Goal: Task Accomplishment & Management: Complete application form

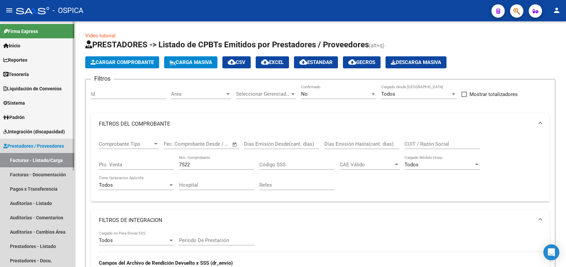
click at [52, 148] on span "Prestadores / Proveedores" at bounding box center [33, 145] width 61 height 7
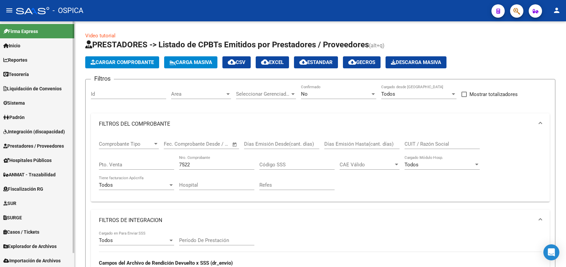
click at [37, 134] on span "Integración (discapacidad)" at bounding box center [34, 131] width 62 height 7
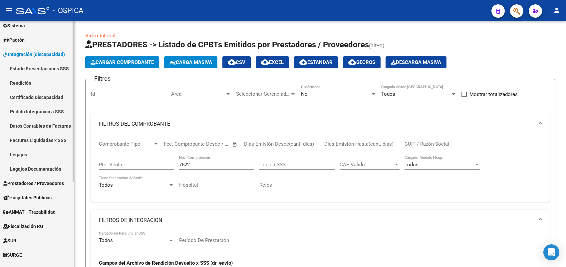
scroll to position [83, 0]
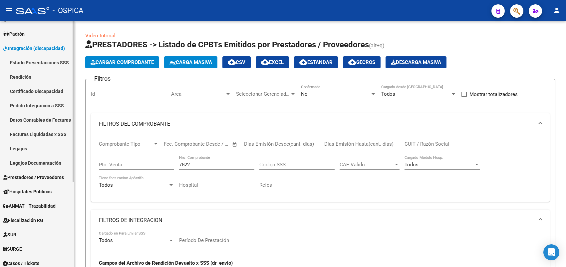
click at [34, 176] on span "Prestadores / Proveedores" at bounding box center [33, 176] width 61 height 7
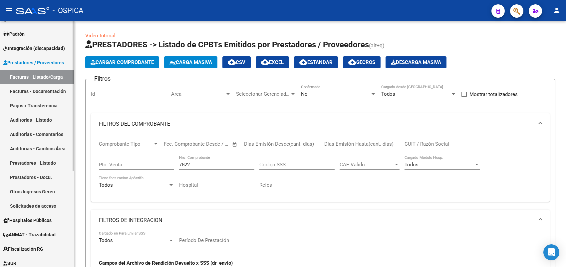
click at [41, 205] on link "Solicitudes de acceso" at bounding box center [37, 205] width 74 height 14
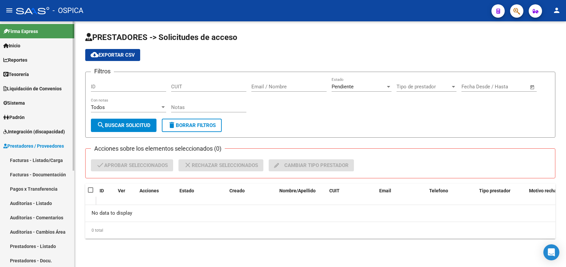
click at [19, 102] on span "Sistema" at bounding box center [14, 102] width 22 height 7
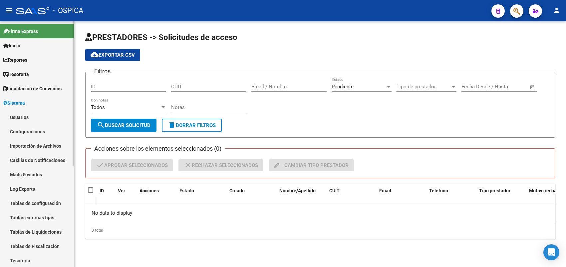
click at [24, 116] on link "Usuarios" at bounding box center [37, 117] width 74 height 14
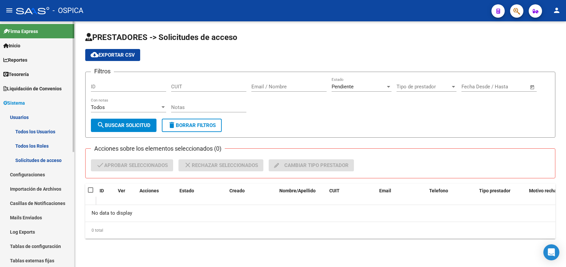
click at [44, 160] on link "Solicitudes de acceso" at bounding box center [37, 160] width 74 height 14
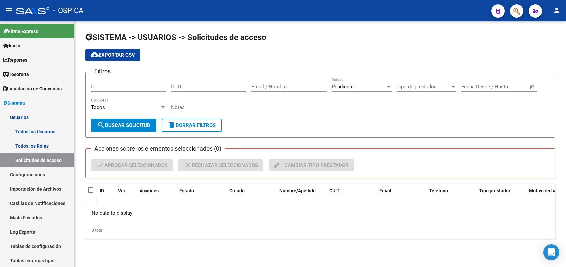
drag, startPoint x: 136, startPoint y: 121, endPoint x: 124, endPoint y: 121, distance: 12.0
click at [135, 121] on button "search Buscar solicitud" at bounding box center [124, 125] width 66 height 13
click at [29, 131] on link "Todos los Usuarios" at bounding box center [37, 131] width 74 height 14
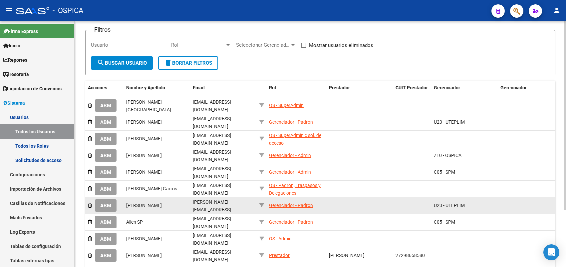
scroll to position [73, 0]
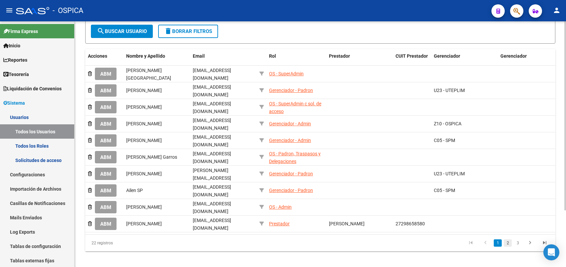
click at [507, 239] on link "2" at bounding box center [508, 242] width 8 height 7
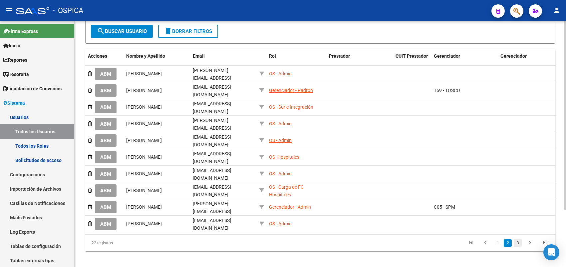
click at [517, 239] on link "3" at bounding box center [518, 242] width 8 height 7
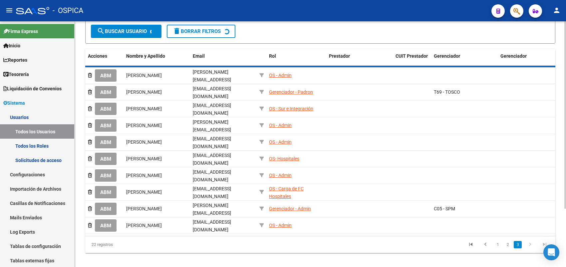
scroll to position [0, 0]
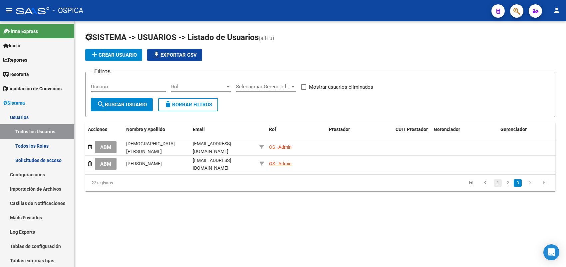
click at [495, 183] on link "1" at bounding box center [498, 182] width 8 height 7
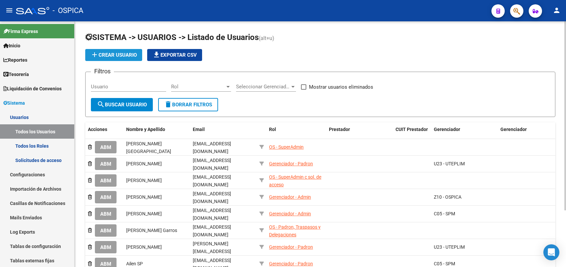
click at [119, 49] on button "add Crear Usuario" at bounding box center [113, 55] width 57 height 12
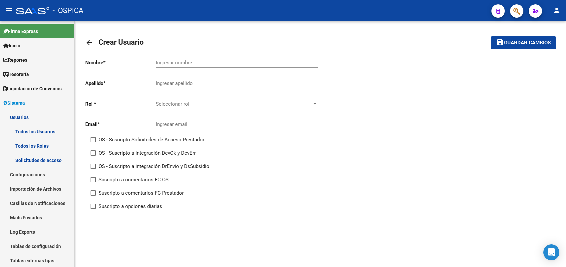
click at [190, 60] on input "Ingresar nombre" at bounding box center [237, 63] width 162 height 6
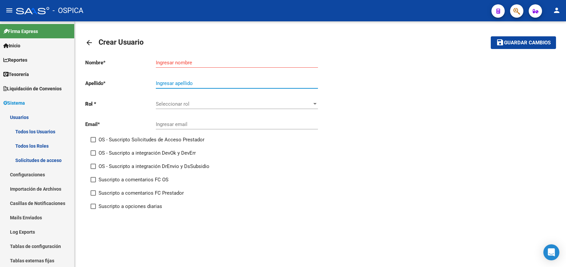
click at [188, 82] on input "Ingresar apellido" at bounding box center [237, 83] width 162 height 6
click at [188, 56] on div "Ingresar nombre" at bounding box center [237, 60] width 162 height 14
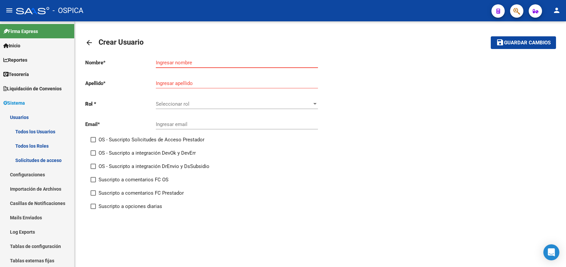
click at [183, 60] on input "Ingresar nombre" at bounding box center [237, 63] width 162 height 6
type input "n"
type input "[PERSON_NAME]"
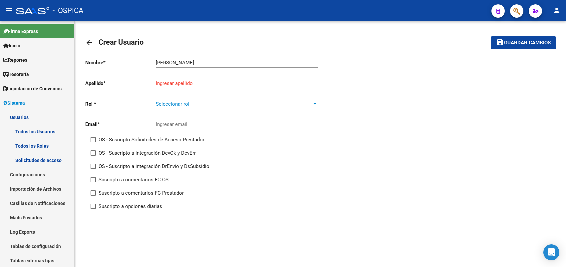
click at [291, 103] on span "Seleccionar rol" at bounding box center [234, 104] width 156 height 6
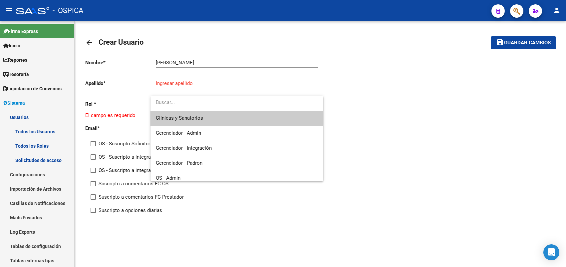
click at [207, 84] on div at bounding box center [283, 133] width 566 height 267
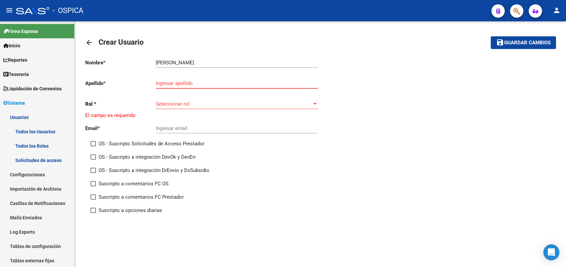
click at [207, 84] on input "Ingresar apellido" at bounding box center [237, 83] width 162 height 6
click at [192, 64] on input "[PERSON_NAME]" at bounding box center [237, 63] width 162 height 6
click at [185, 84] on input "Ingresar apellido" at bounding box center [237, 83] width 162 height 6
click at [191, 101] on span "Seleccionar rol" at bounding box center [234, 104] width 156 height 6
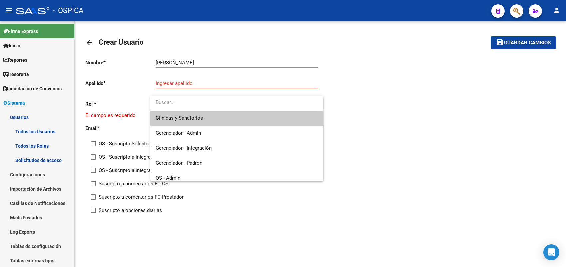
click at [191, 102] on input "dropdown search" at bounding box center [234, 102] width 166 height 15
click at [191, 93] on div at bounding box center [283, 133] width 566 height 267
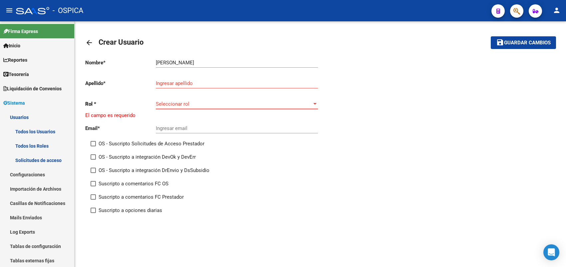
click at [192, 102] on span "Seleccionar rol" at bounding box center [234, 104] width 156 height 6
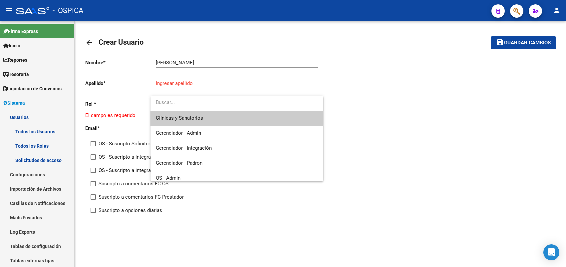
click at [193, 92] on div at bounding box center [283, 133] width 566 height 267
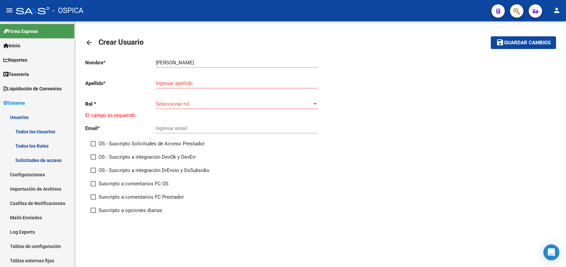
click at [195, 102] on span "Seleccionar rol" at bounding box center [234, 104] width 156 height 6
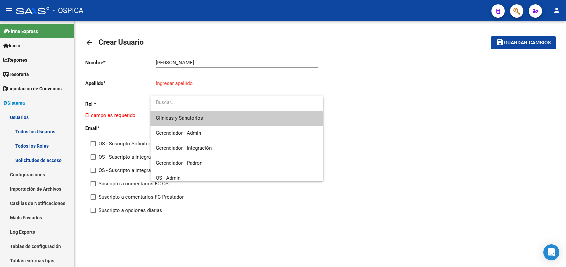
click at [135, 101] on div at bounding box center [283, 133] width 566 height 267
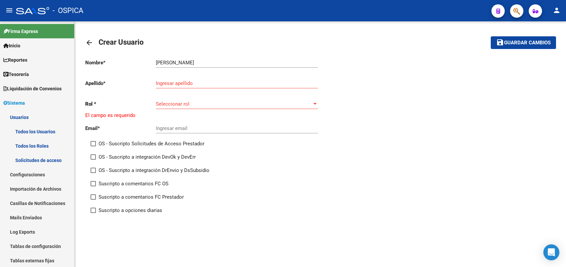
click at [185, 104] on span "Seleccionar rol" at bounding box center [234, 104] width 156 height 6
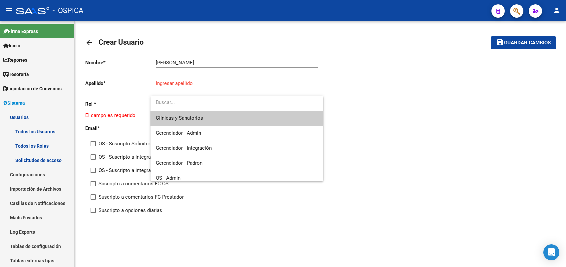
click at [335, 108] on div at bounding box center [283, 133] width 566 height 267
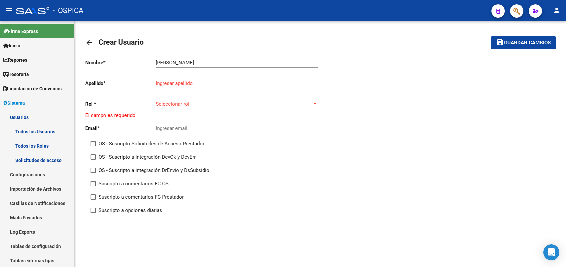
click at [267, 98] on div "Seleccionar rol Seleccionar rol" at bounding box center [237, 102] width 162 height 14
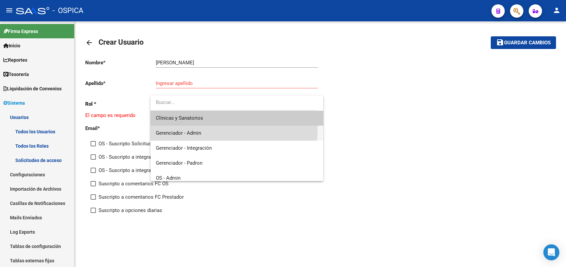
click at [205, 130] on span "Gerenciador - Admin" at bounding box center [237, 133] width 162 height 15
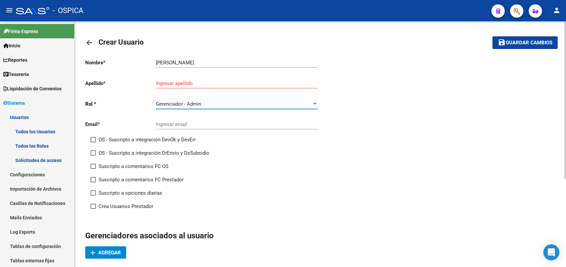
click at [212, 122] on input "Ingresar email" at bounding box center [237, 124] width 162 height 6
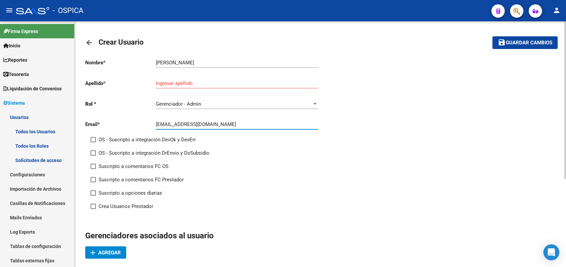
type input "[EMAIL_ADDRESS][DOMAIN_NAME]"
click at [205, 84] on input "Ingresar apellido" at bounding box center [237, 83] width 162 height 6
click at [177, 84] on input "Ingresar apellido" at bounding box center [237, 83] width 162 height 6
click at [175, 84] on input "Ingresar apellido" at bounding box center [237, 83] width 162 height 6
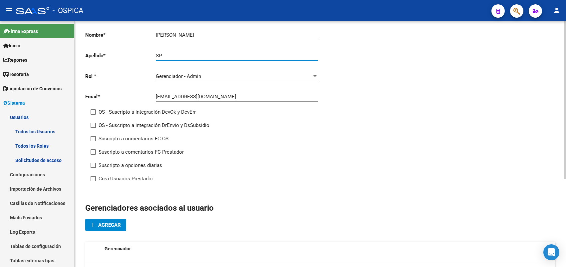
scroll to position [42, 0]
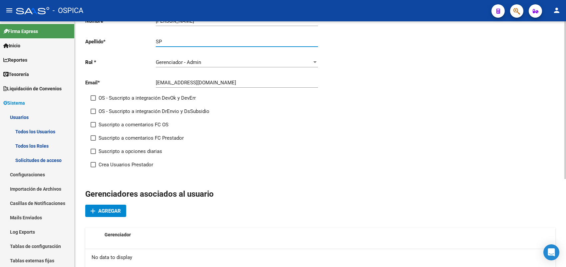
type input "SP"
click at [92, 164] on span at bounding box center [93, 164] width 5 height 5
click at [93, 167] on input "Crea Usuarios Prestador" at bounding box center [93, 167] width 0 height 0
checkbox input "true"
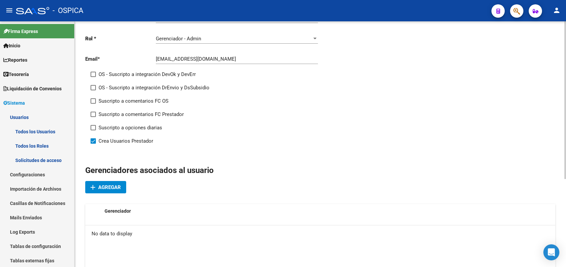
scroll to position [137, 0]
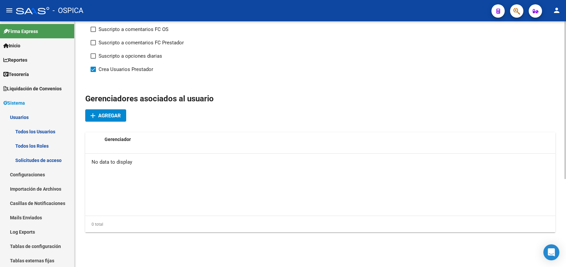
click at [116, 118] on button "add Agregar" at bounding box center [105, 115] width 41 height 12
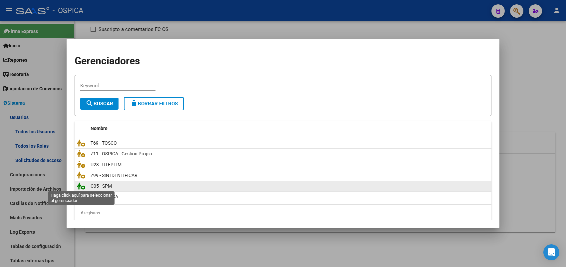
click at [83, 185] on icon at bounding box center [81, 185] width 8 height 7
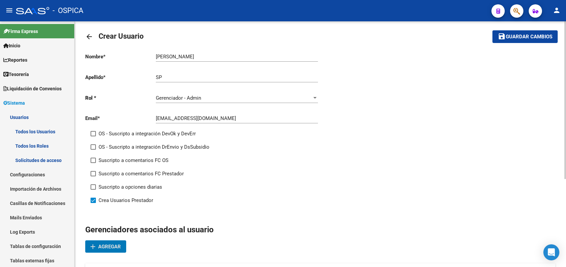
scroll to position [0, 0]
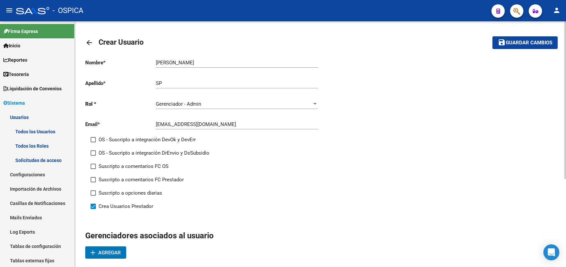
click at [503, 44] on mat-icon "save" at bounding box center [502, 42] width 8 height 8
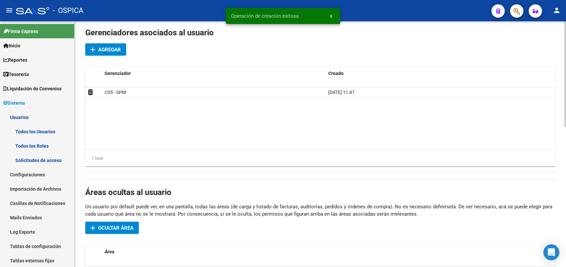
scroll to position [250, 0]
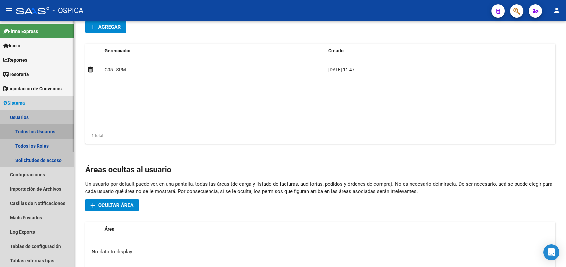
click at [34, 130] on link "Todos los Usuarios" at bounding box center [37, 131] width 74 height 14
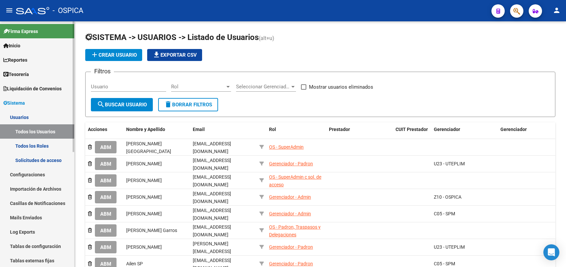
click at [49, 158] on link "Solicitudes de acceso" at bounding box center [37, 160] width 74 height 14
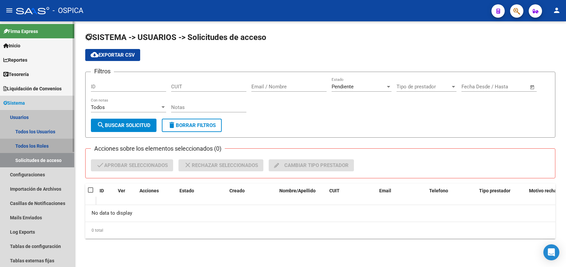
click at [44, 144] on link "Todos los Roles" at bounding box center [37, 146] width 74 height 14
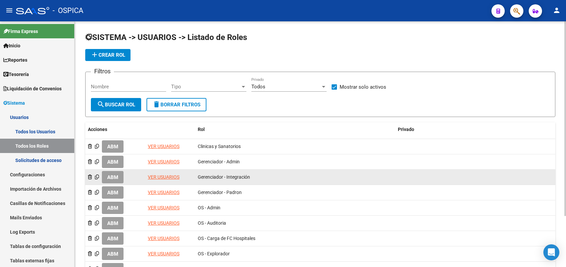
click at [169, 176] on link "VER USUARIOS" at bounding box center [164, 176] width 32 height 5
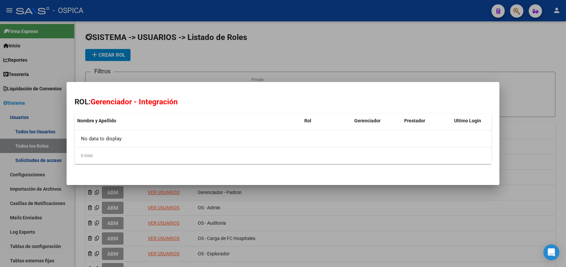
click at [222, 61] on div at bounding box center [283, 133] width 566 height 267
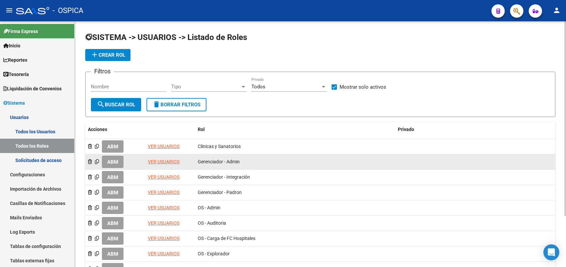
click at [159, 159] on link "VER USUARIOS" at bounding box center [164, 161] width 32 height 5
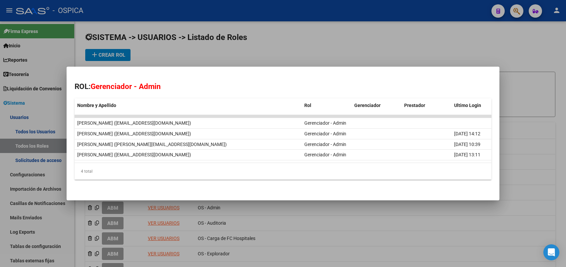
click at [251, 43] on div at bounding box center [283, 133] width 566 height 267
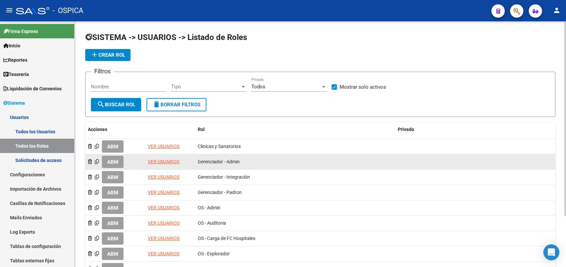
click at [174, 159] on link "VER USUARIOS" at bounding box center [164, 161] width 32 height 5
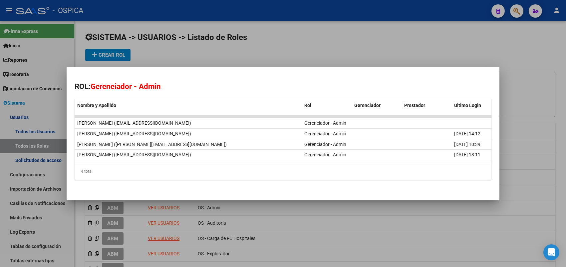
click at [302, 25] on div at bounding box center [283, 133] width 566 height 267
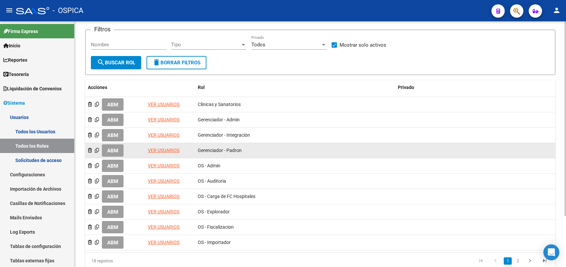
scroll to position [64, 0]
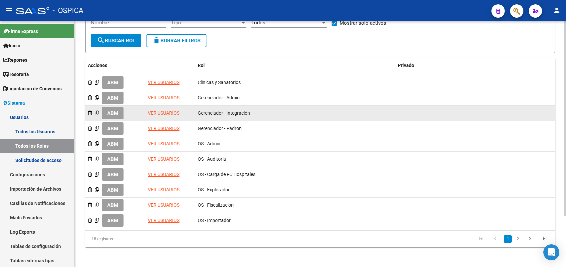
click at [166, 110] on link "VER USUARIOS" at bounding box center [164, 112] width 32 height 5
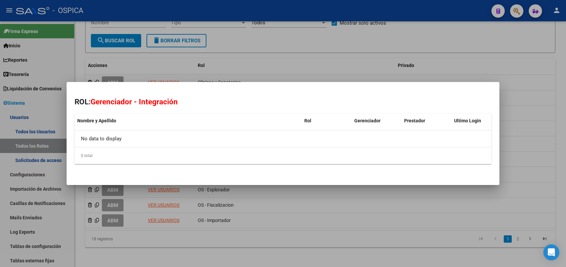
click at [283, 50] on div at bounding box center [283, 133] width 566 height 267
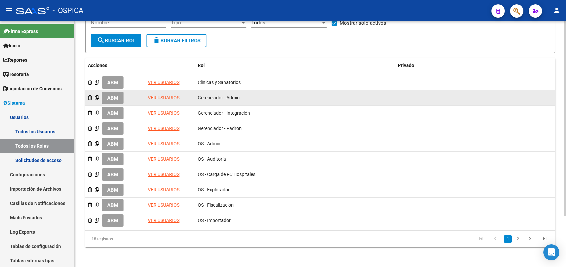
click at [155, 98] on link "VER USUARIOS" at bounding box center [164, 97] width 32 height 5
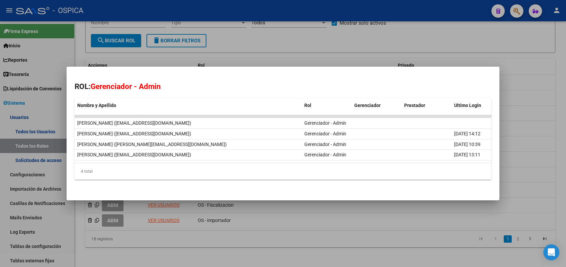
click at [240, 51] on div at bounding box center [283, 133] width 566 height 267
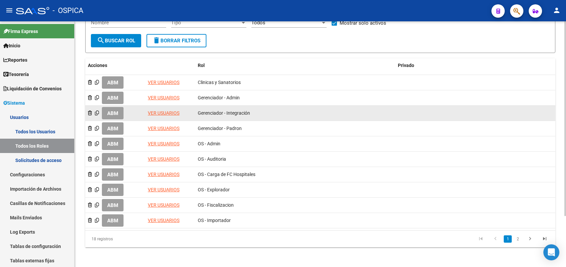
click at [165, 110] on link "VER USUARIOS" at bounding box center [164, 112] width 32 height 5
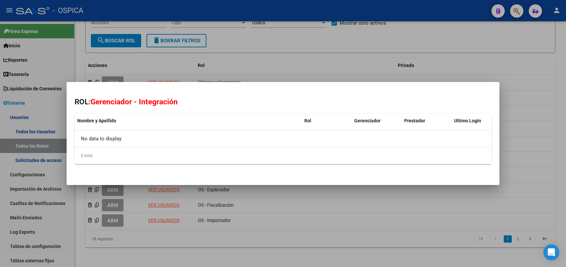
click at [250, 59] on div at bounding box center [283, 133] width 566 height 267
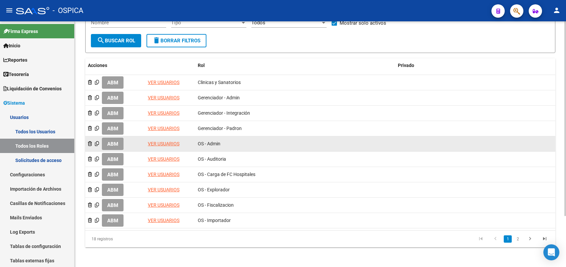
click at [167, 141] on link "VER USUARIOS" at bounding box center [164, 143] width 32 height 5
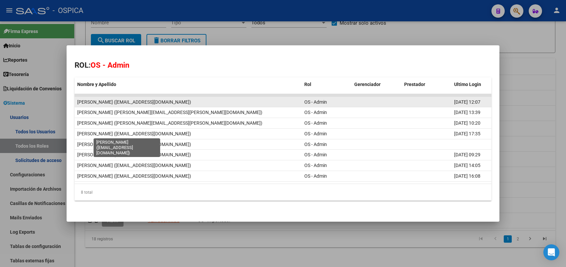
scroll to position [0, 0]
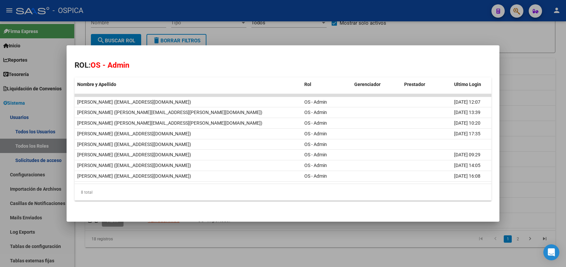
click at [309, 33] on div at bounding box center [283, 133] width 566 height 267
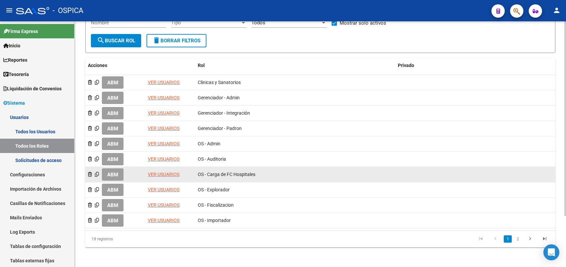
click at [175, 172] on link "VER USUARIOS" at bounding box center [164, 173] width 32 height 5
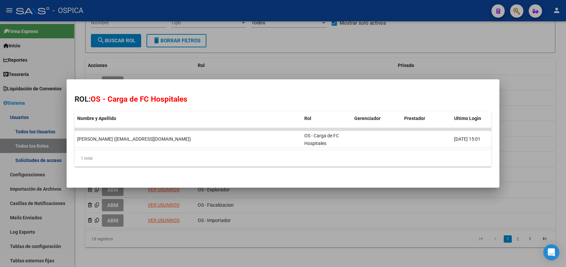
click at [277, 46] on div at bounding box center [283, 133] width 566 height 267
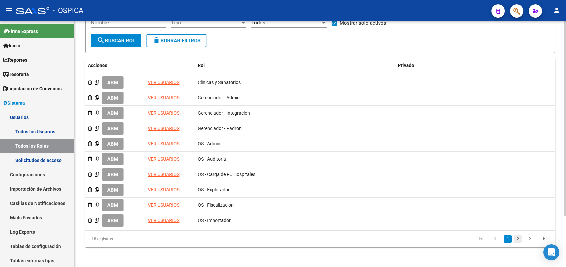
click at [519, 237] on link "2" at bounding box center [518, 238] width 8 height 7
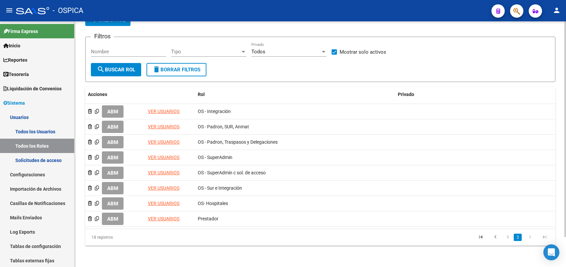
scroll to position [34, 0]
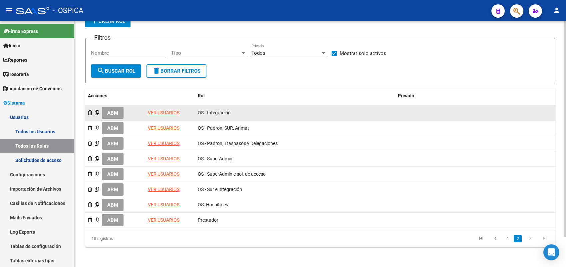
click at [173, 110] on link "VER USUARIOS" at bounding box center [164, 112] width 32 height 5
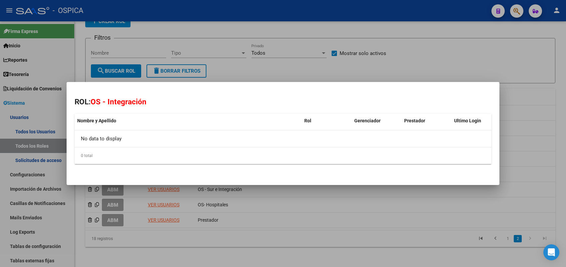
click at [272, 65] on div at bounding box center [283, 133] width 566 height 267
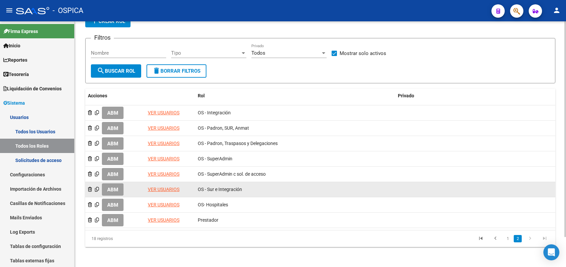
click at [172, 187] on link "VER USUARIOS" at bounding box center [164, 188] width 32 height 5
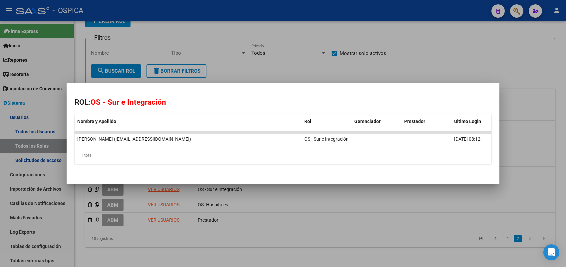
click at [302, 43] on div at bounding box center [283, 133] width 566 height 267
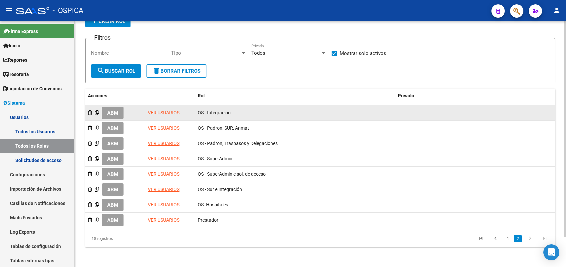
click at [167, 110] on link "VER USUARIOS" at bounding box center [164, 112] width 32 height 5
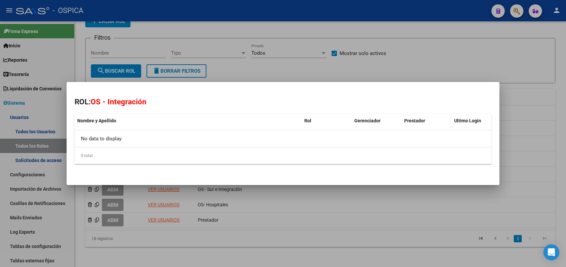
click at [269, 74] on div at bounding box center [283, 133] width 566 height 267
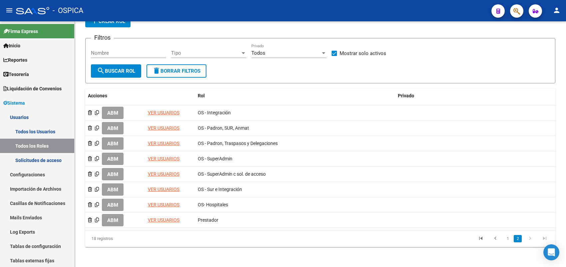
click at [506, 241] on li "1" at bounding box center [508, 238] width 10 height 11
drag, startPoint x: 506, startPoint y: 239, endPoint x: 507, endPoint y: 236, distance: 3.3
click at [506, 238] on link "1" at bounding box center [508, 238] width 8 height 7
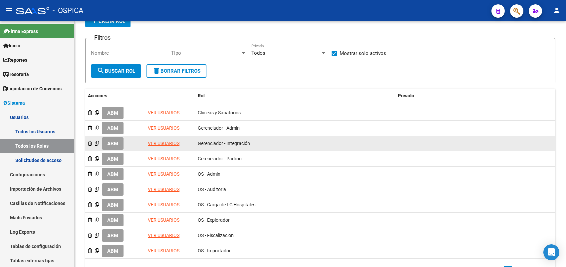
click at [167, 144] on link "VER USUARIOS" at bounding box center [164, 143] width 32 height 5
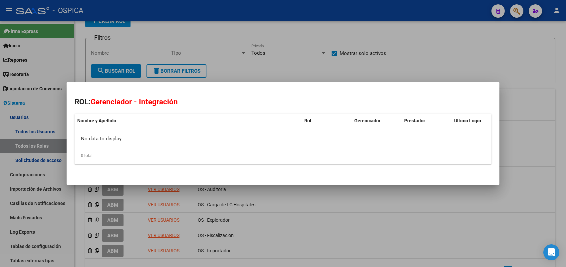
click at [234, 74] on div at bounding box center [283, 133] width 566 height 267
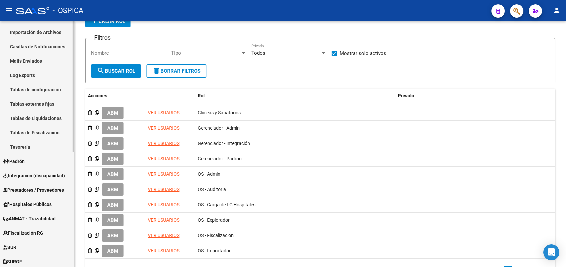
scroll to position [166, 0]
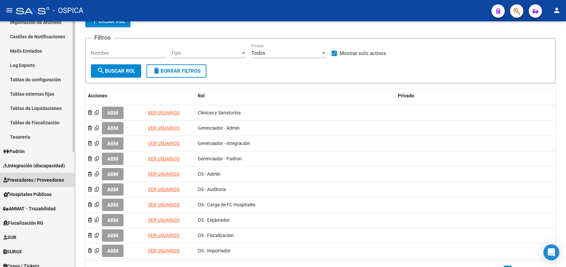
click at [41, 181] on span "Prestadores / Proveedores" at bounding box center [33, 179] width 61 height 7
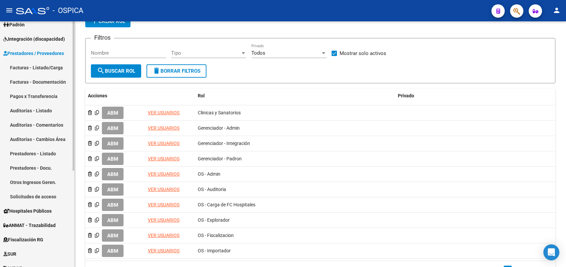
scroll to position [74, 0]
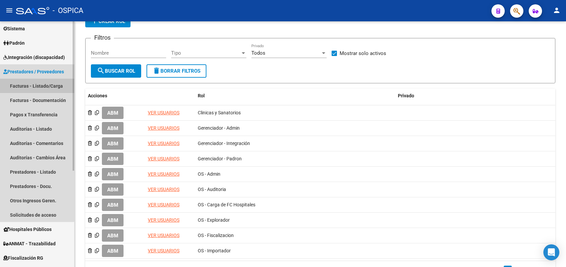
click at [32, 86] on link "Facturas - Listado/Carga" at bounding box center [37, 86] width 74 height 14
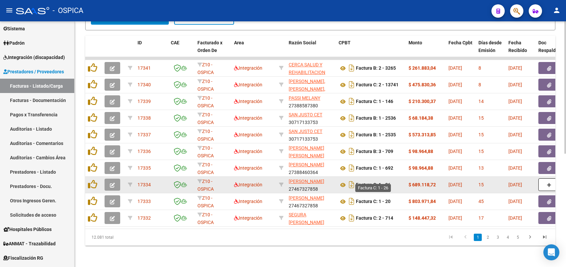
scroll to position [210, 0]
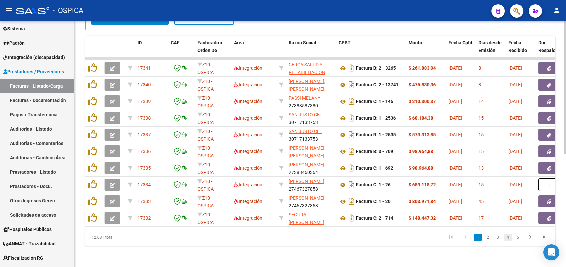
click at [510, 237] on link "4" at bounding box center [508, 236] width 8 height 7
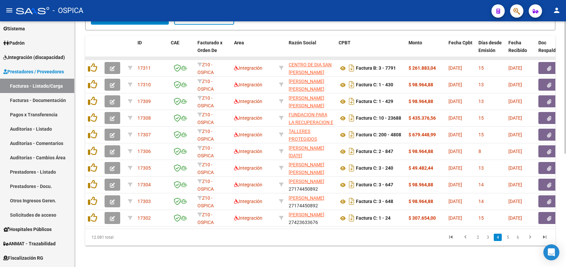
scroll to position [2, 0]
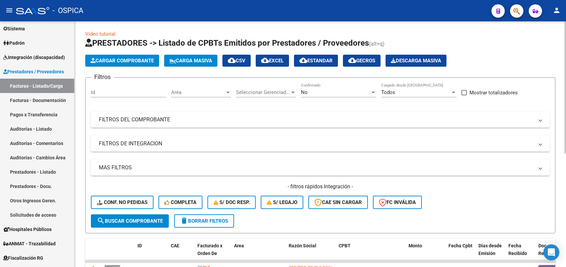
click at [189, 116] on mat-panel-title "FILTROS DEL COMPROBANTE" at bounding box center [316, 119] width 435 height 7
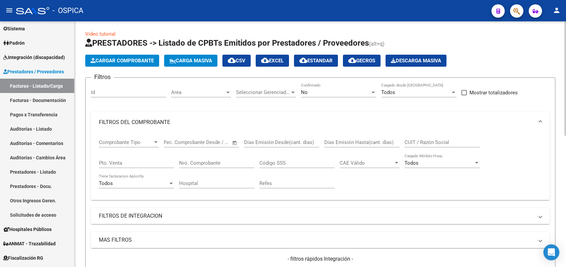
click at [243, 162] on input "Nro. Comprobante" at bounding box center [216, 163] width 75 height 6
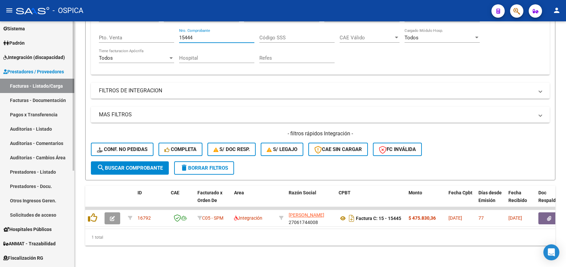
scroll to position [33, 0]
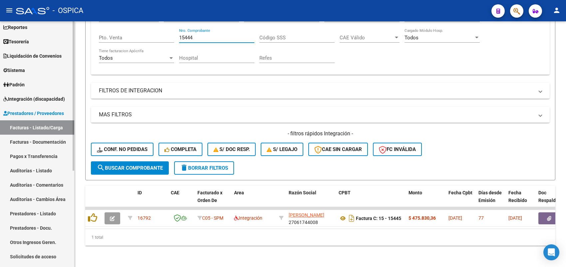
type input "15444"
click at [43, 67] on link "Sistema" at bounding box center [37, 70] width 74 height 14
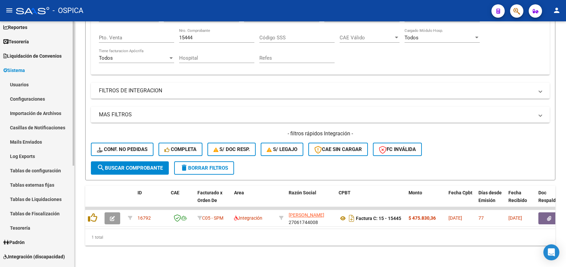
click at [42, 83] on link "Usuarios" at bounding box center [37, 84] width 74 height 14
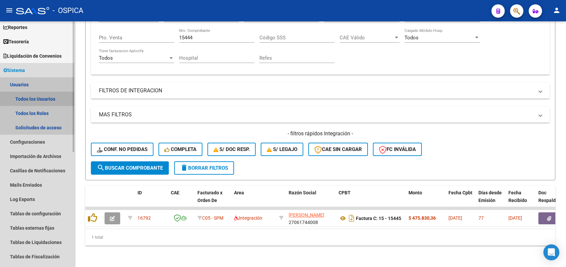
click at [47, 96] on link "Todos los Usuarios" at bounding box center [37, 99] width 74 height 14
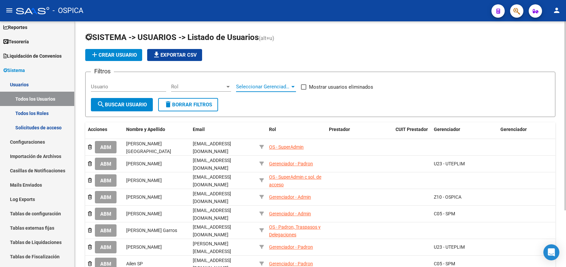
click at [278, 87] on span "Seleccionar Gerenciador" at bounding box center [263, 87] width 54 height 6
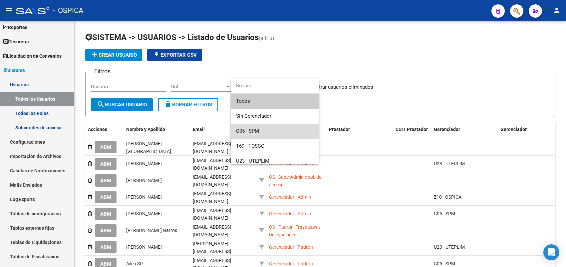
click at [268, 129] on span "C05 - SPM" at bounding box center [275, 131] width 78 height 15
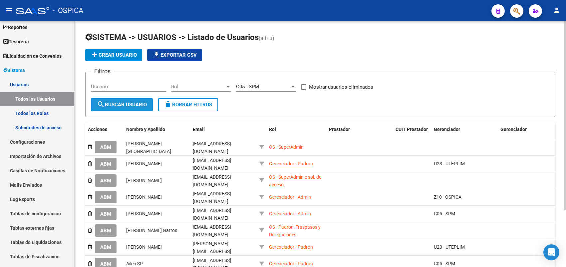
click at [139, 100] on button "search Buscar Usuario" at bounding box center [122, 104] width 62 height 13
